Goal: Navigation & Orientation: Find specific page/section

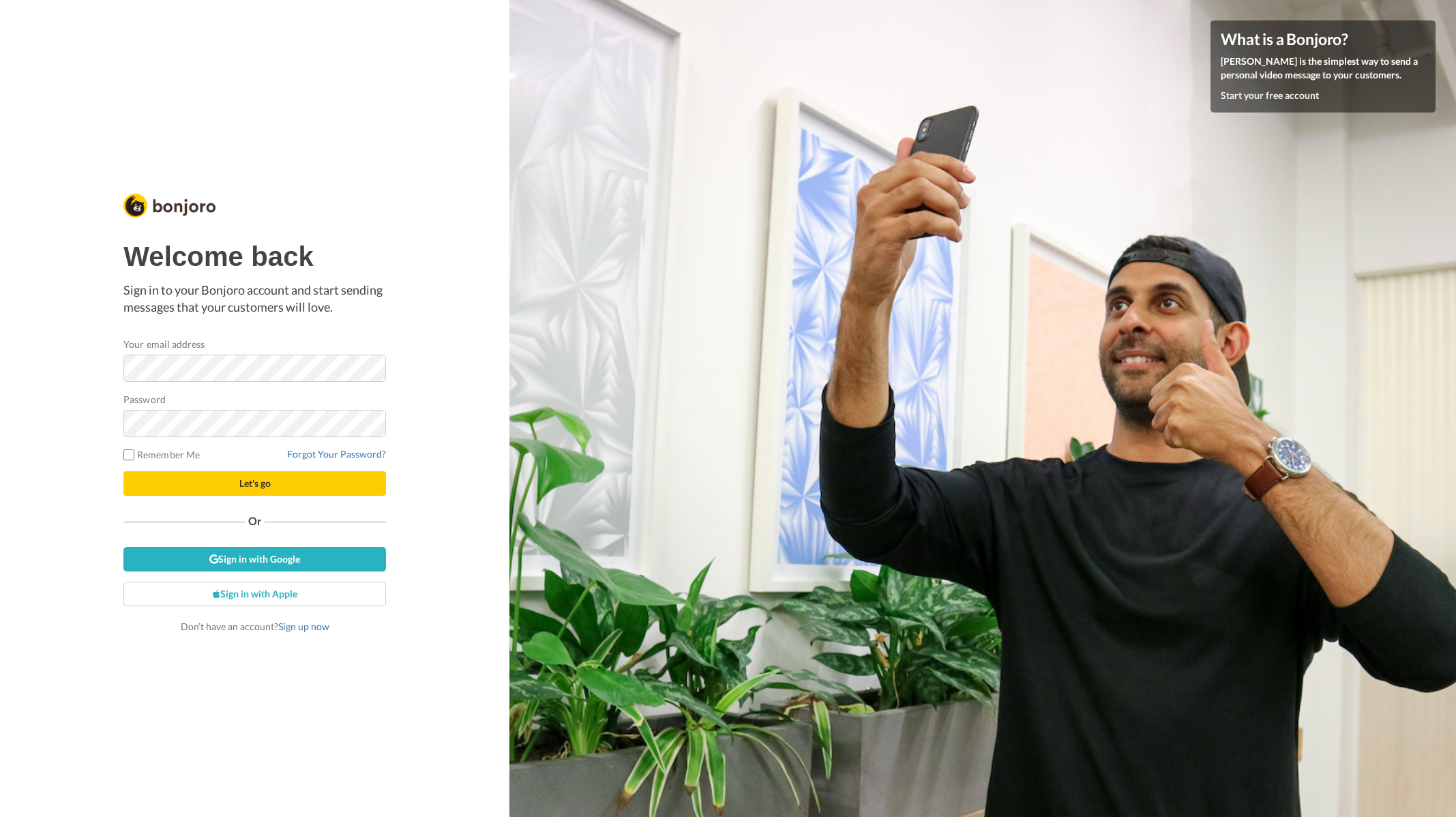
click at [178, 354] on div "Your email address" at bounding box center [255, 359] width 263 height 45
click at [124, 471] on button "Let's go" at bounding box center [255, 483] width 263 height 25
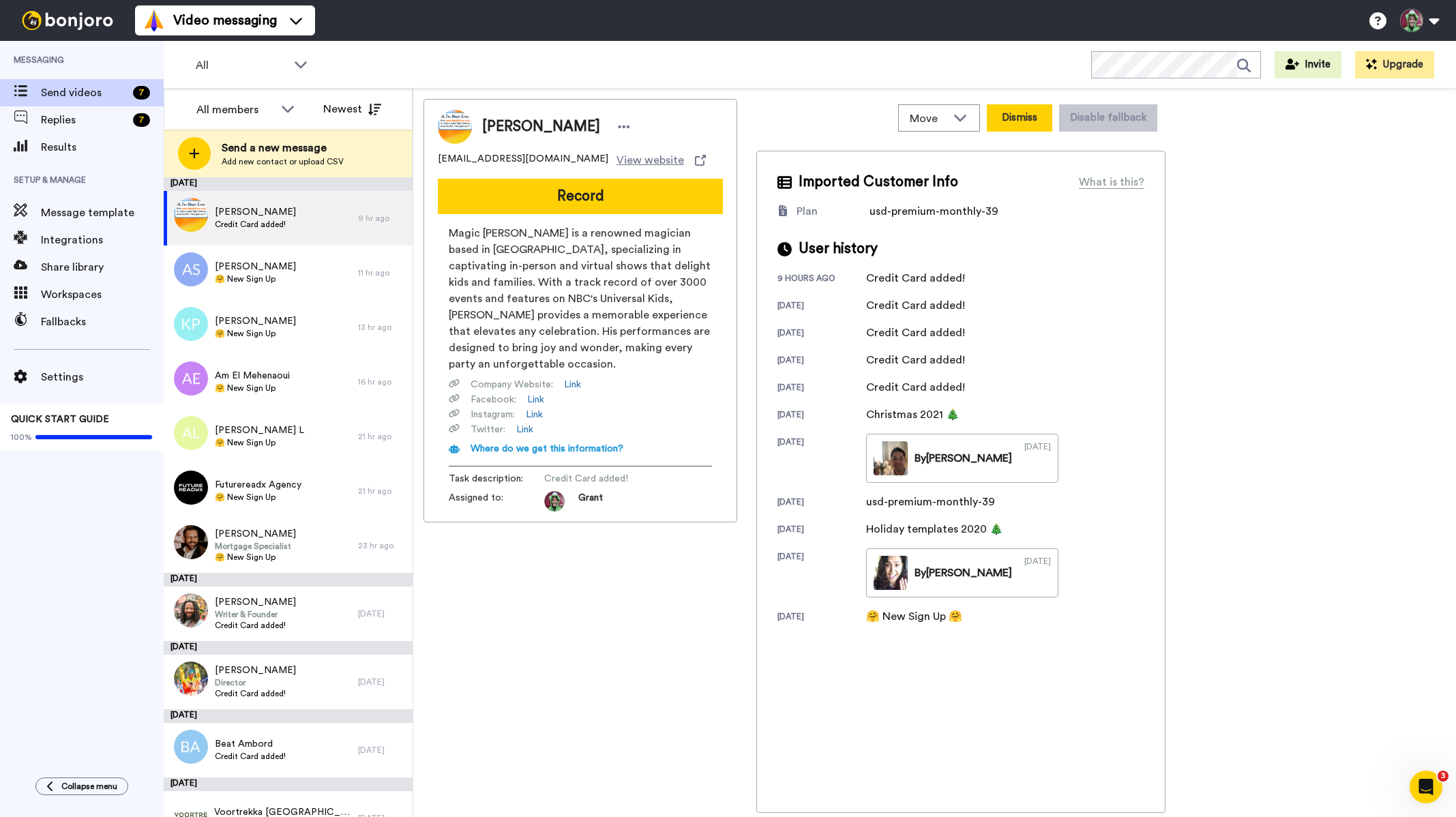
click at [1009, 119] on button "Dismiss" at bounding box center [1020, 117] width 66 height 27
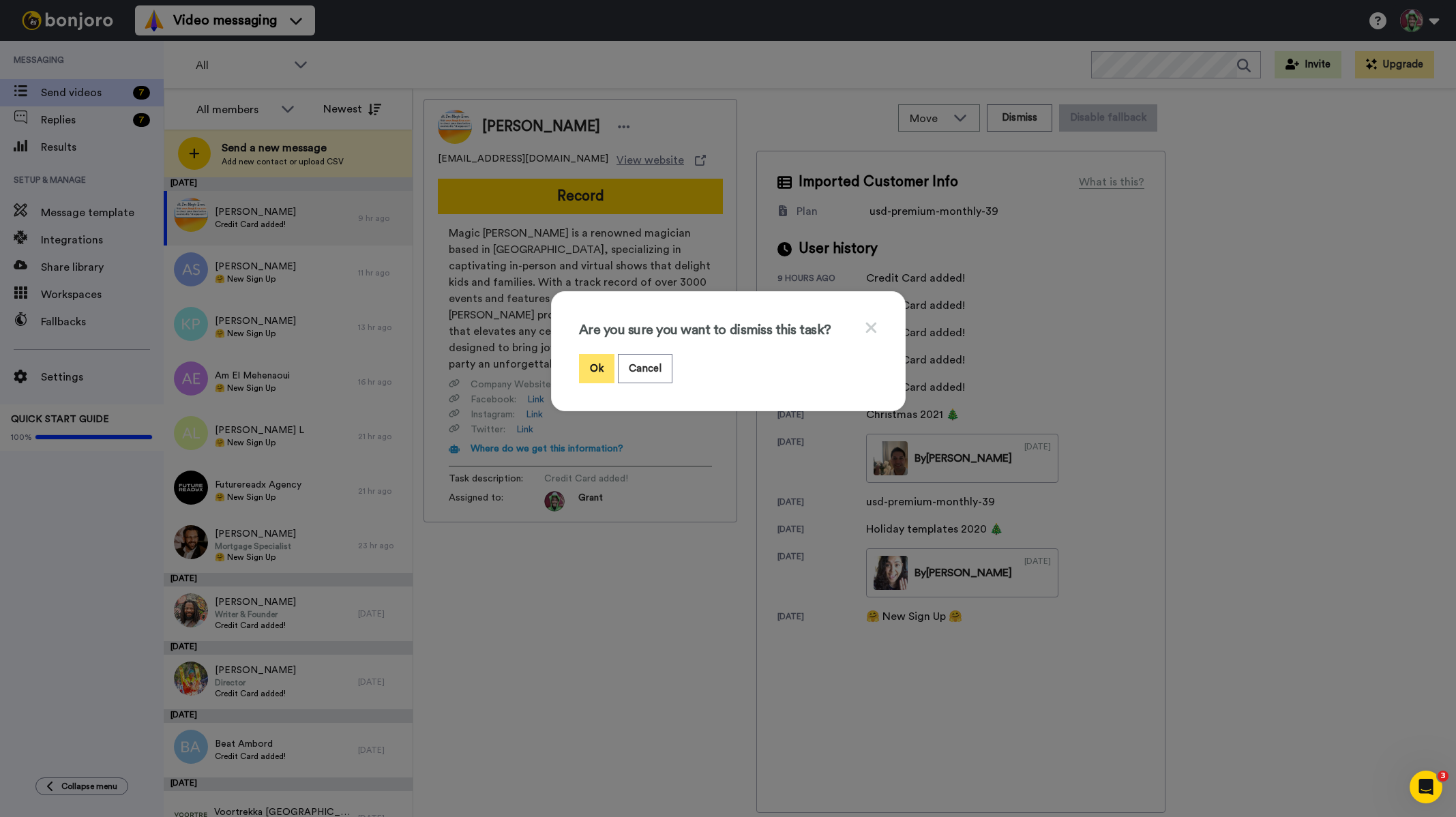
click at [589, 372] on button "Ok" at bounding box center [596, 368] width 35 height 29
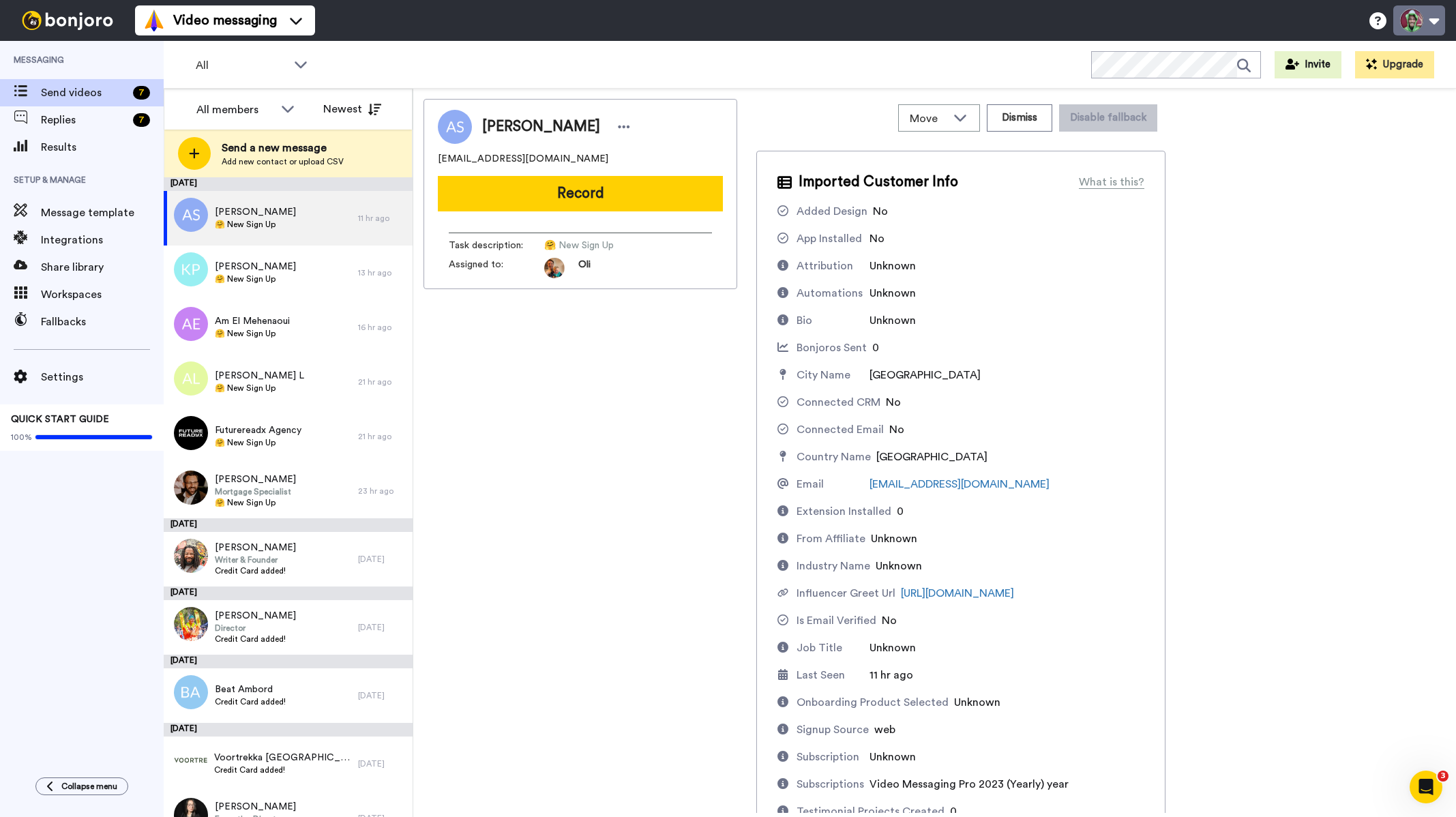
click at [1436, 20] on button at bounding box center [1418, 20] width 52 height 30
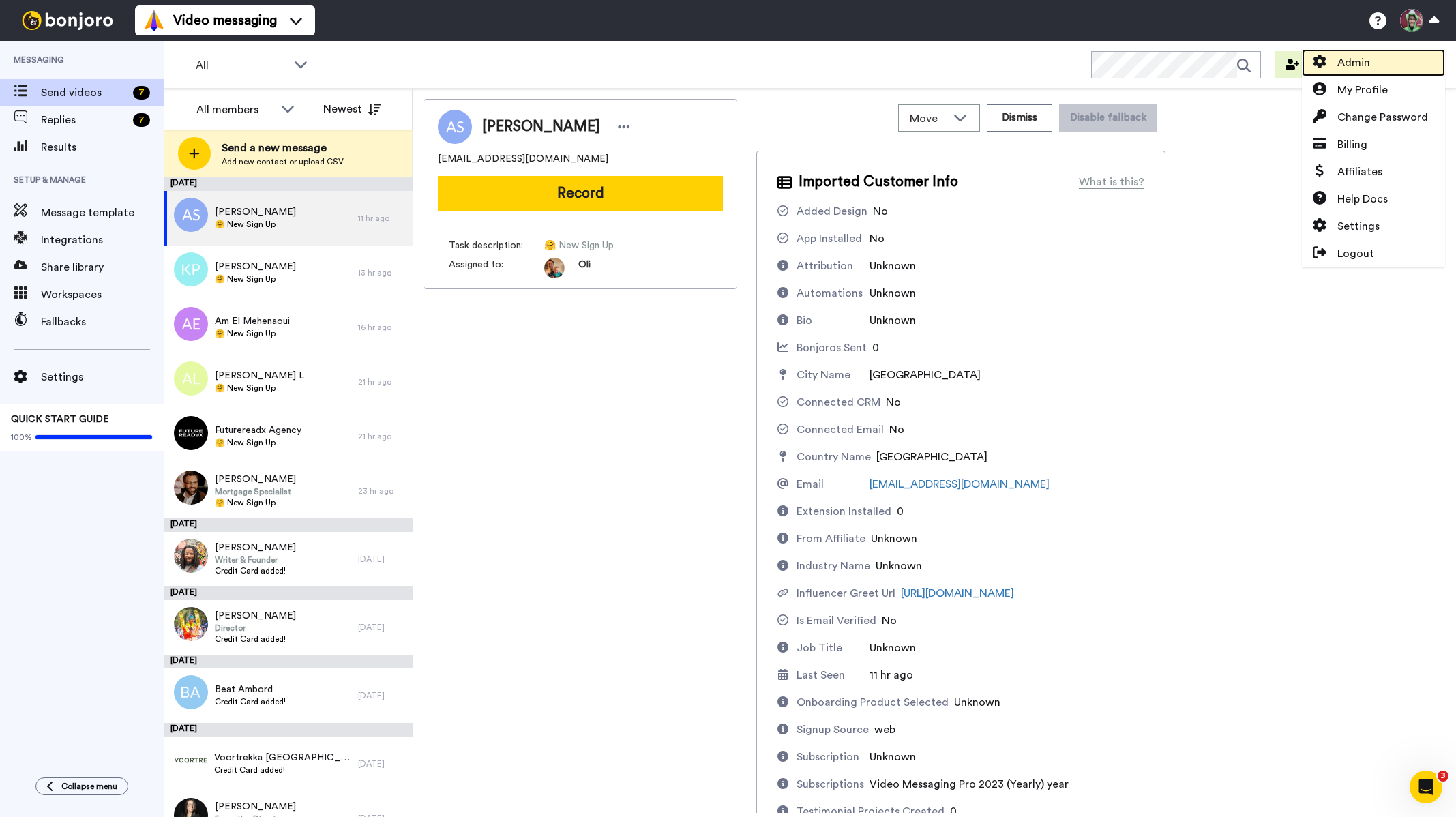
click at [1377, 60] on link "Admin" at bounding box center [1373, 62] width 143 height 27
